Goal: Task Accomplishment & Management: Manage account settings

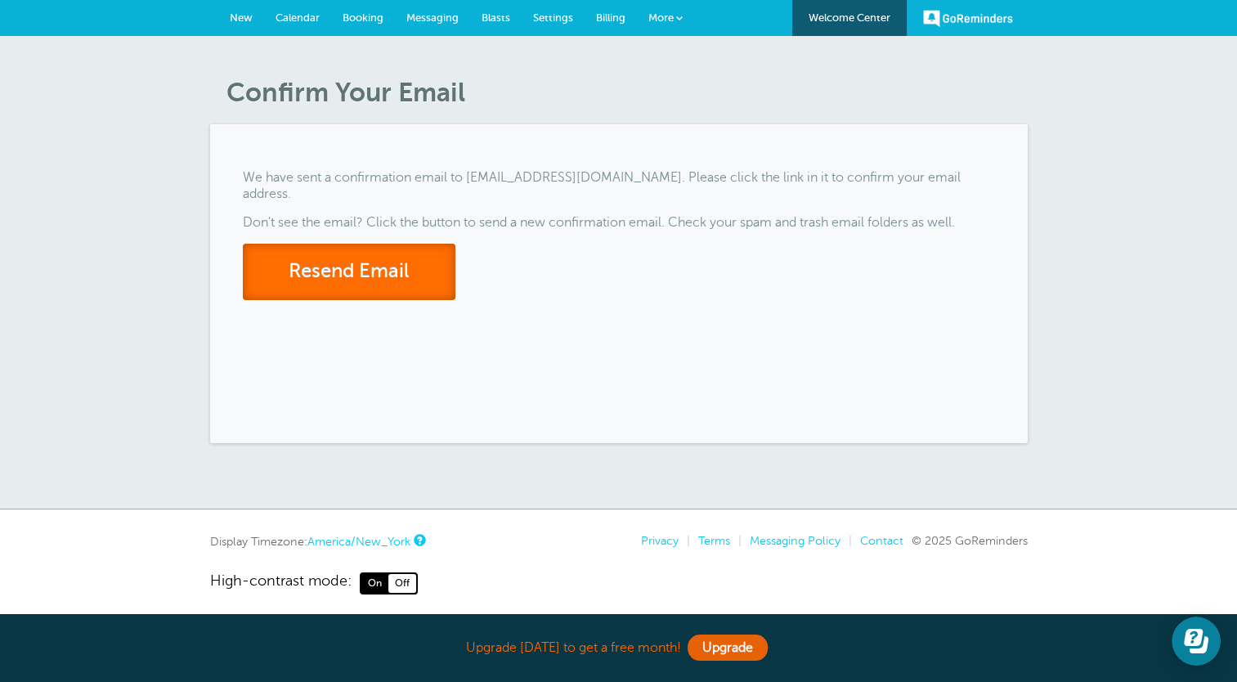
click at [395, 267] on button "Resend Email" at bounding box center [349, 272] width 213 height 56
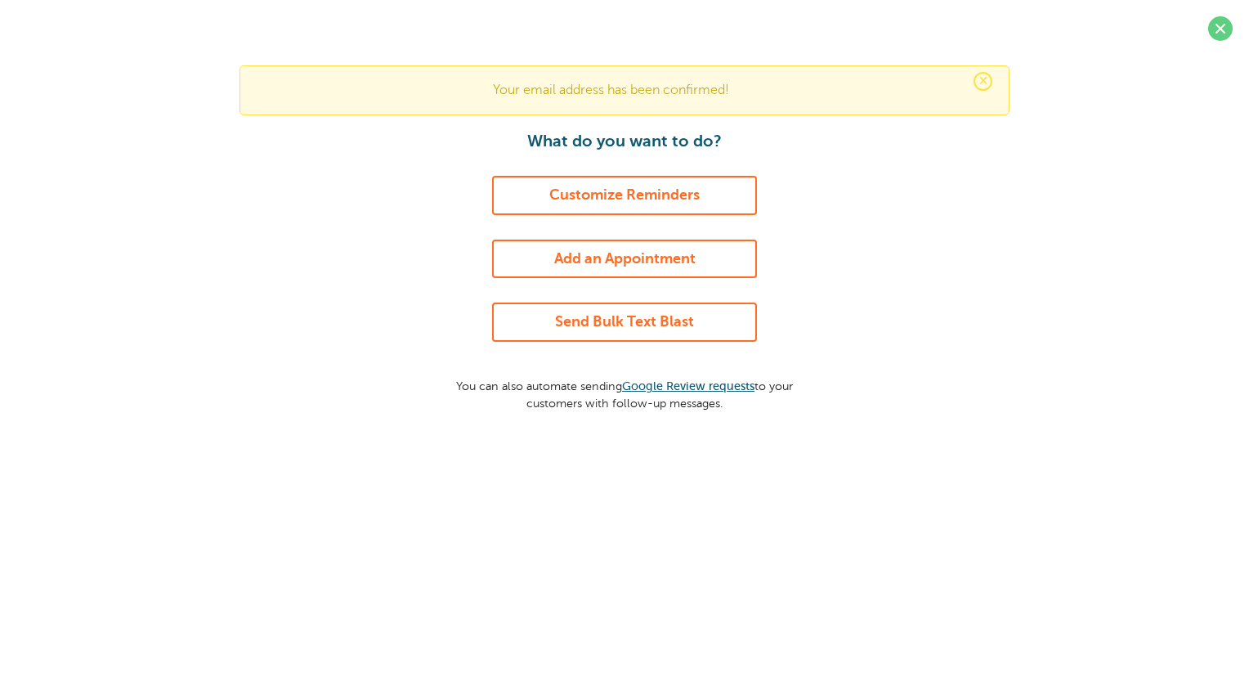
click at [669, 202] on link "Customize Reminders" at bounding box center [624, 195] width 265 height 39
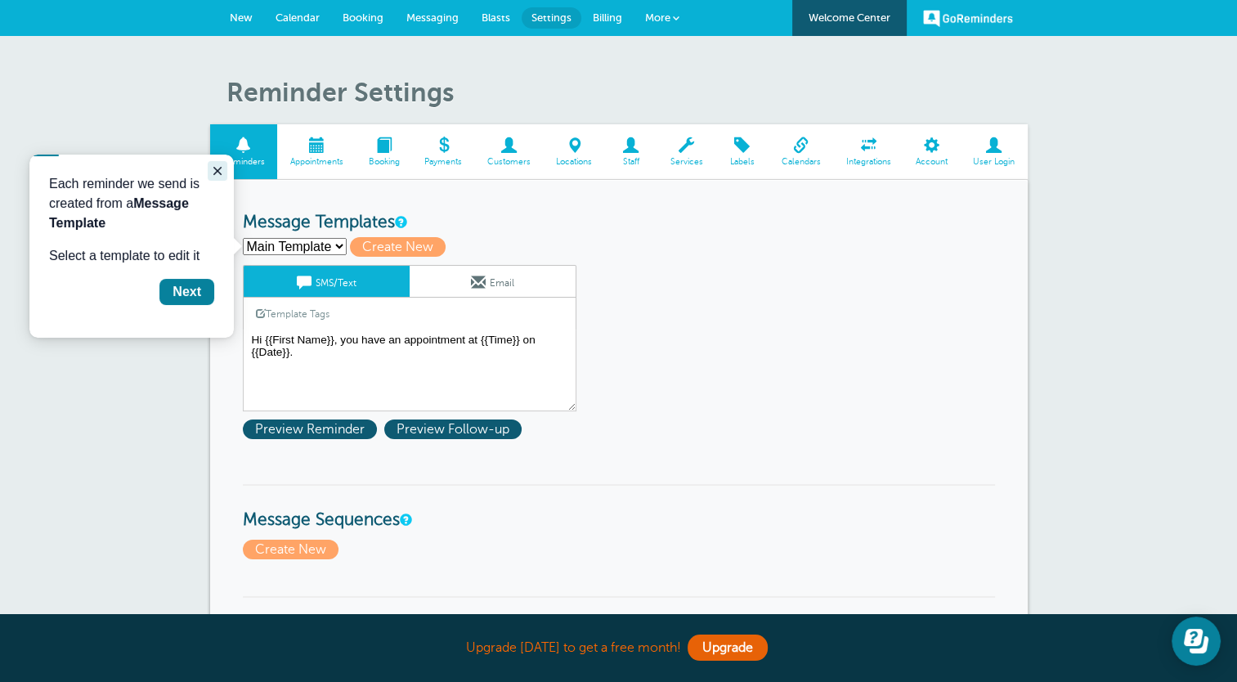
click at [220, 169] on icon "Close guide" at bounding box center [217, 170] width 13 height 13
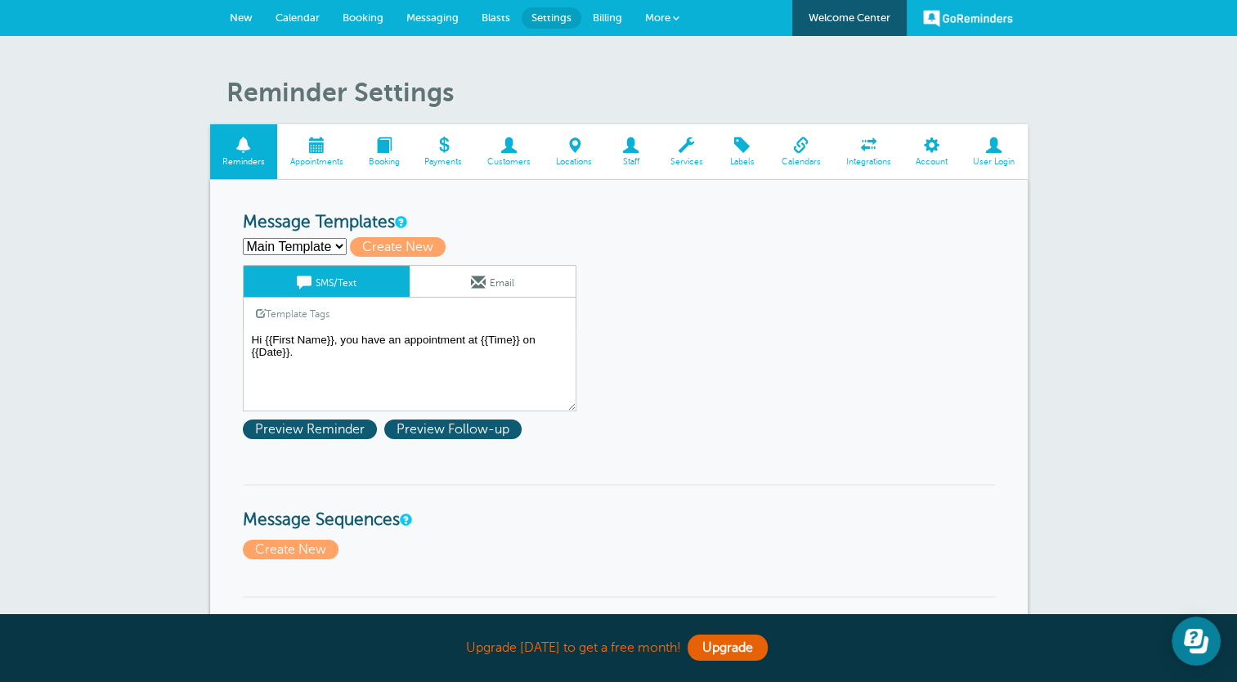
click at [321, 157] on span "Appointments" at bounding box center [316, 162] width 62 height 10
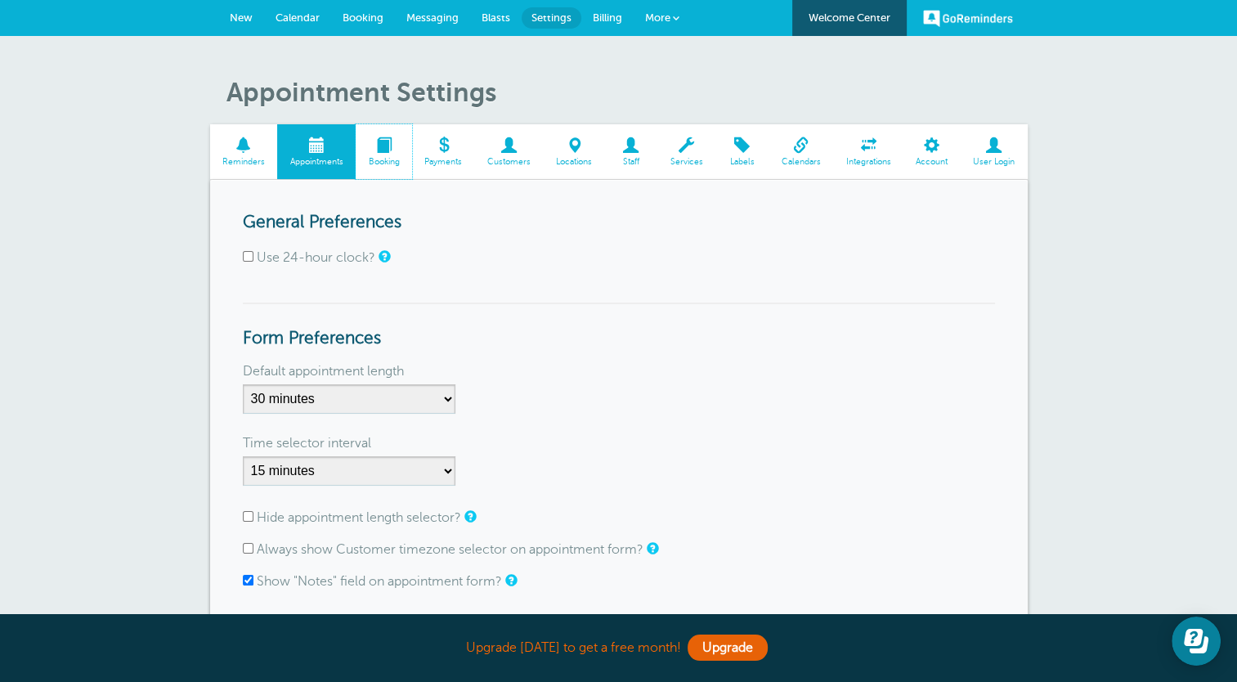
click at [401, 150] on span at bounding box center [384, 145] width 56 height 16
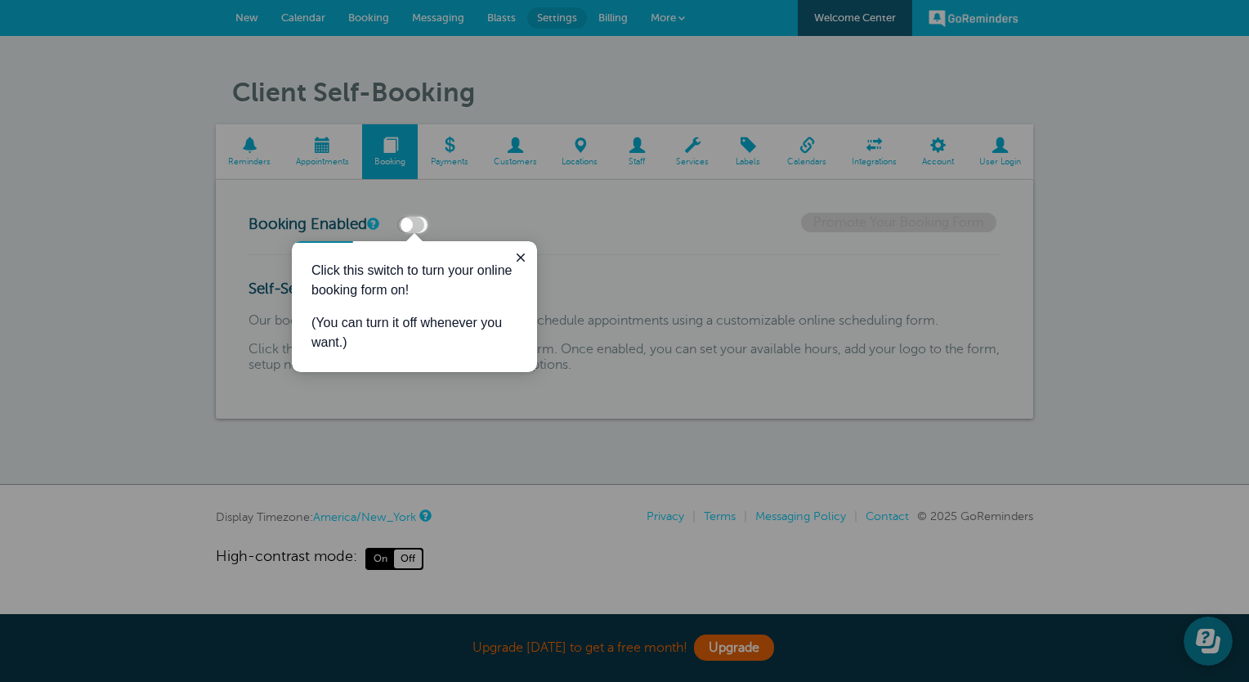
click at [406, 225] on label at bounding box center [410, 225] width 27 height 16
click at [0, 0] on input "checkbox" at bounding box center [0, 0] width 0 height 0
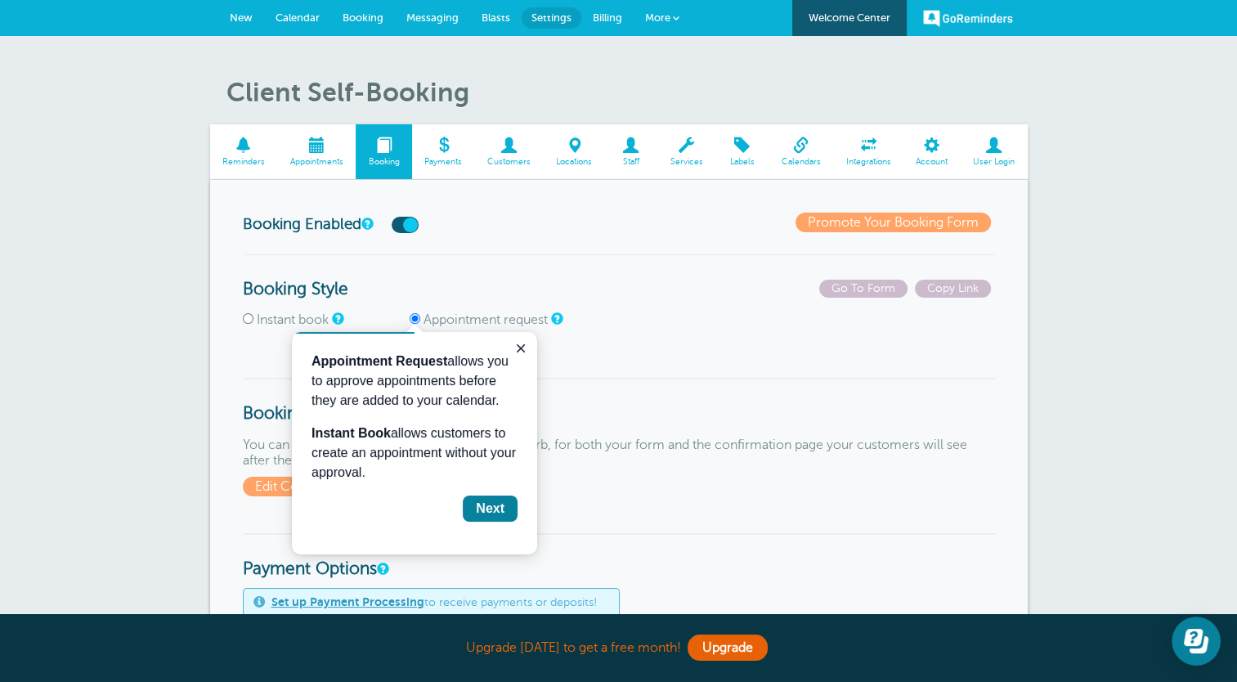
click at [406, 232] on label at bounding box center [405, 225] width 27 height 16
click at [0, 0] on input "checkbox" at bounding box center [0, 0] width 0 height 0
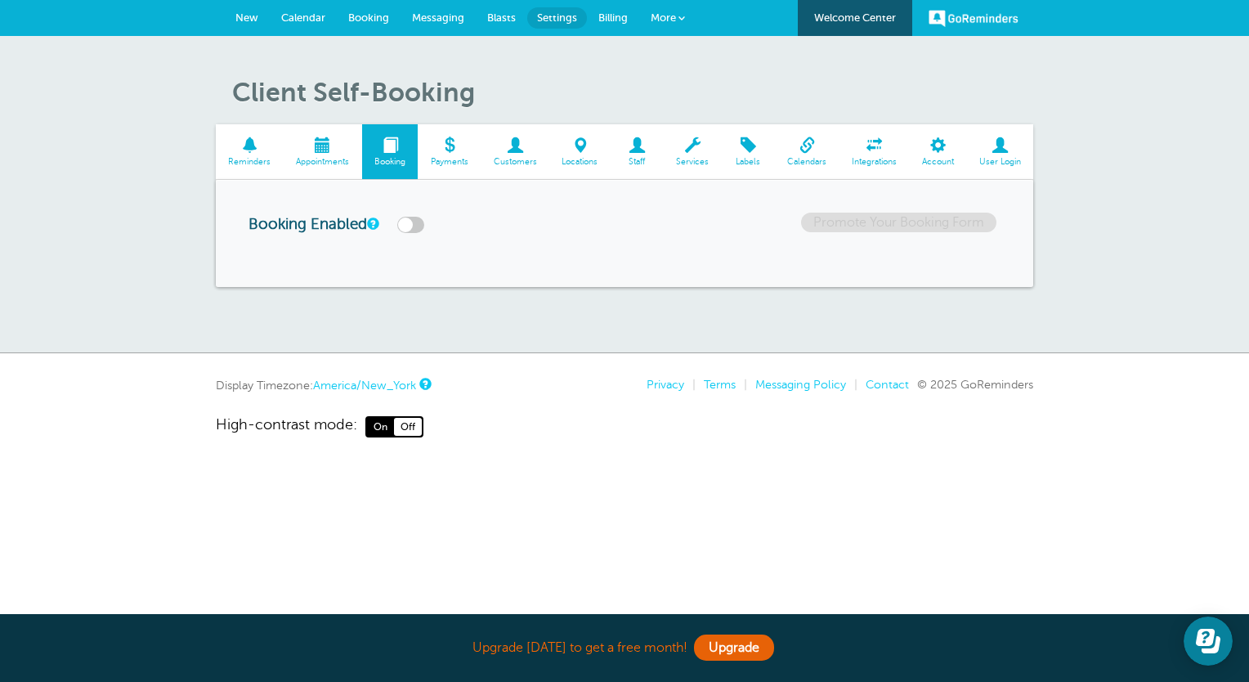
click at [334, 150] on span at bounding box center [323, 145] width 78 height 16
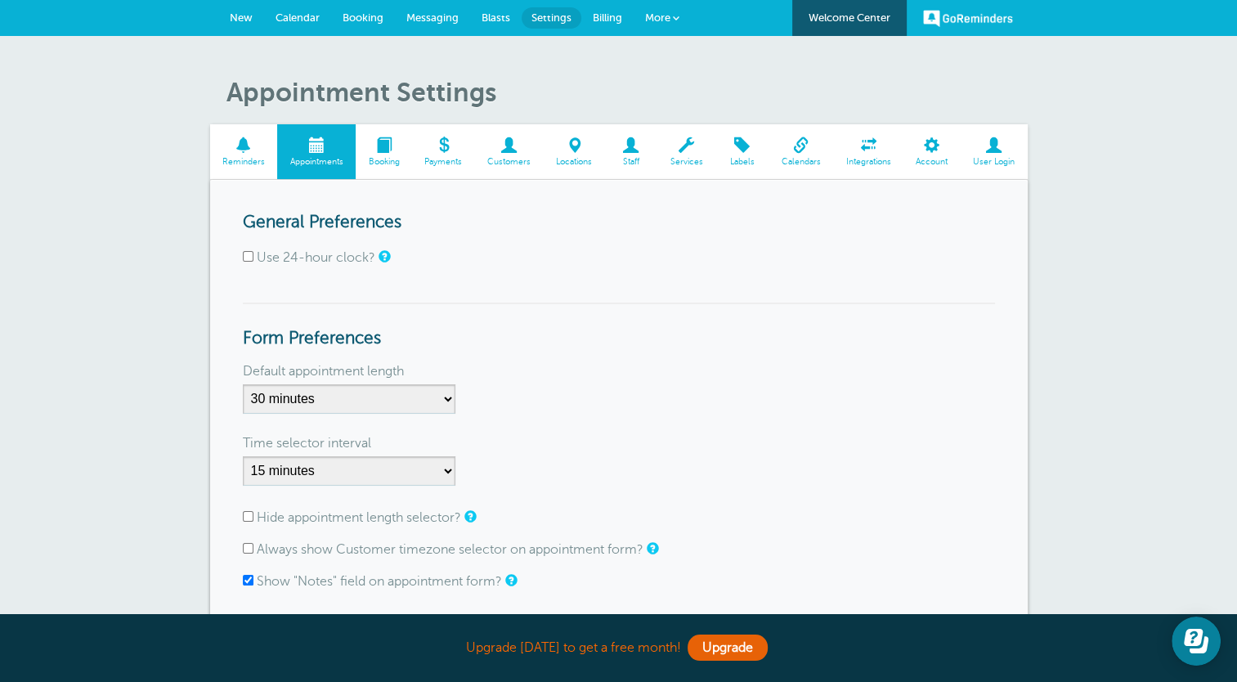
click at [235, 142] on span at bounding box center [244, 145] width 68 height 16
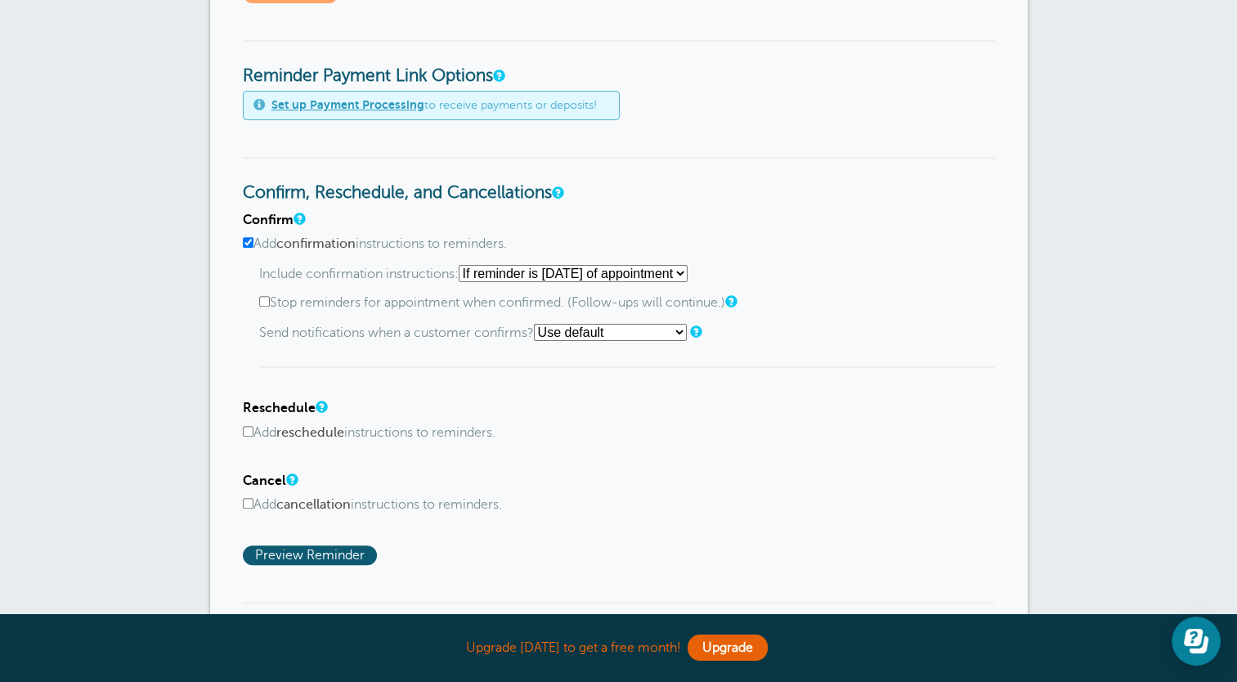
scroll to position [229, 0]
